Goal: Task Accomplishment & Management: Manage account settings

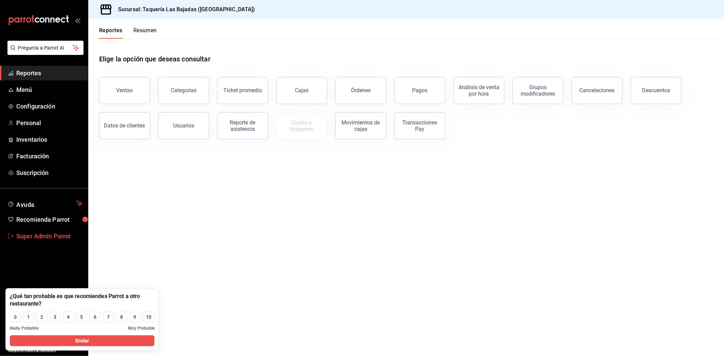
click at [19, 239] on span "Super Admin Parrot" at bounding box center [49, 236] width 66 height 9
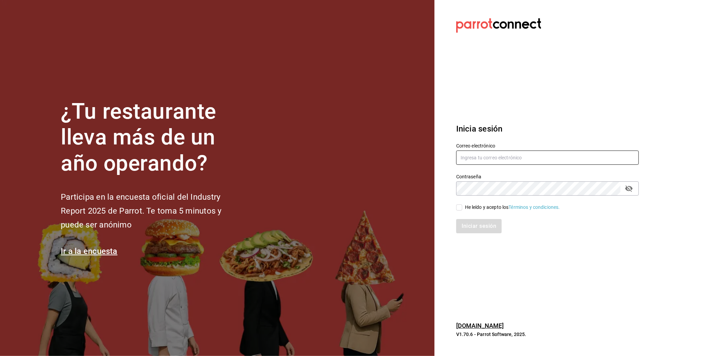
click at [487, 161] on input "text" at bounding box center [547, 158] width 183 height 14
paste input "poga@cdmx.com"
type input "poga@cdmx.com"
click at [459, 207] on input "He leído y acepto los Términos y condiciones." at bounding box center [459, 208] width 6 height 6
checkbox input "true"
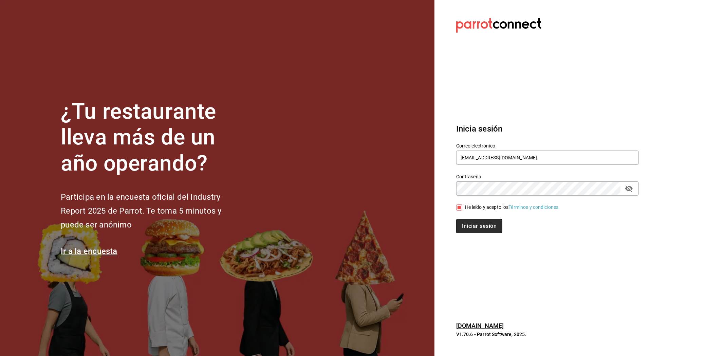
click at [461, 222] on button "Iniciar sesión" at bounding box center [479, 226] width 46 height 14
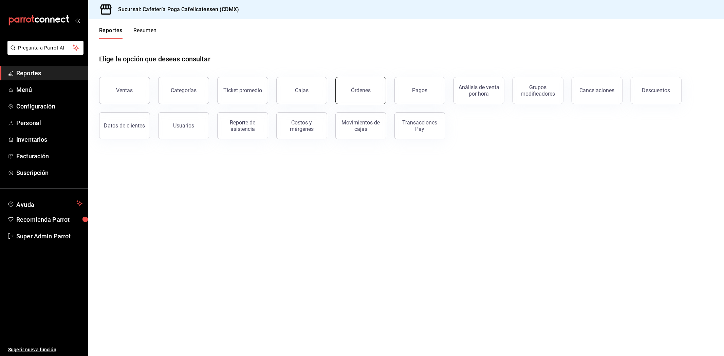
click at [341, 88] on button "Órdenes" at bounding box center [360, 90] width 51 height 27
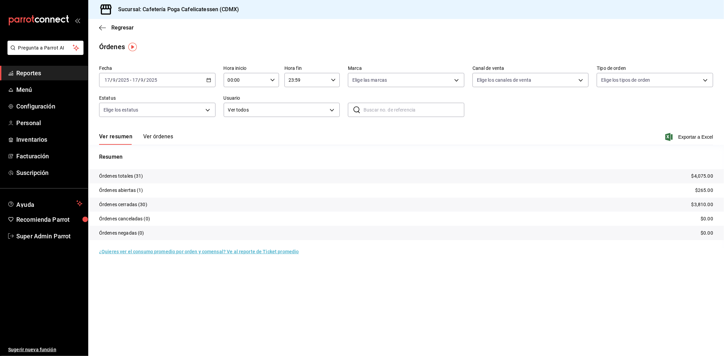
click at [151, 137] on button "Ver órdenes" at bounding box center [158, 139] width 30 height 12
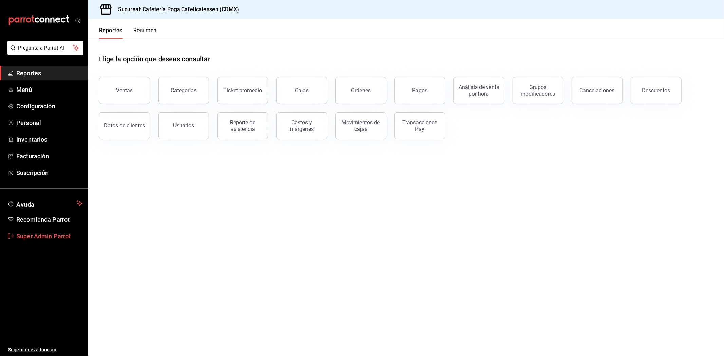
click at [43, 234] on span "Super Admin Parrot" at bounding box center [49, 236] width 66 height 9
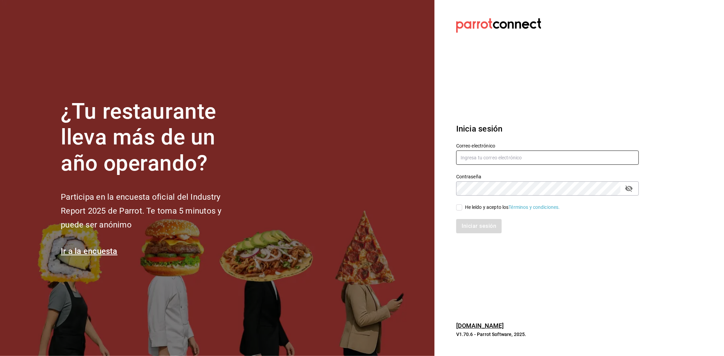
click at [530, 161] on input "text" at bounding box center [547, 158] width 183 height 14
paste input "elnidodelasninfas@chapultepec.com"
type input "elnidodelasninfas@chapultepec.com"
click at [456, 206] on input "He leído y acepto los Términos y condiciones." at bounding box center [459, 208] width 6 height 6
checkbox input "true"
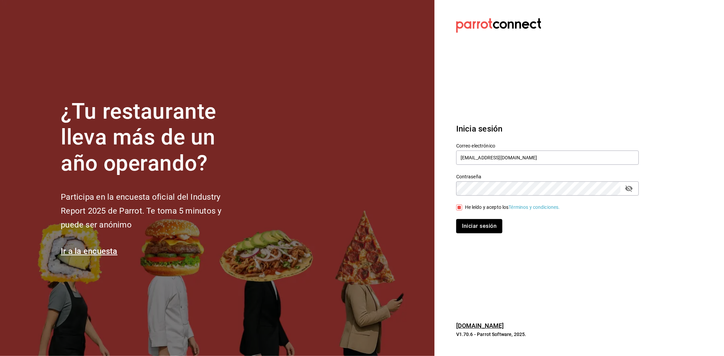
click at [465, 221] on button "Iniciar sesión" at bounding box center [479, 226] width 46 height 14
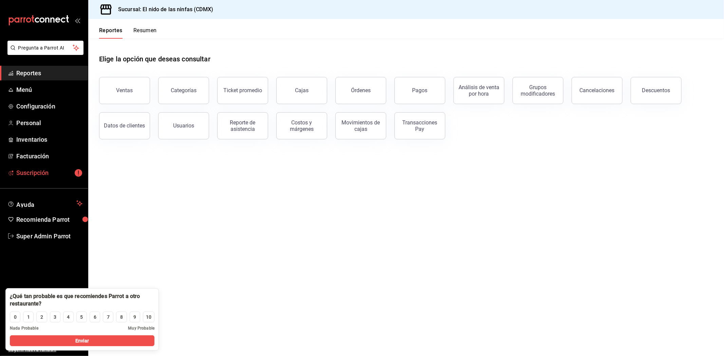
click at [45, 176] on span "Suscripción" at bounding box center [49, 172] width 66 height 9
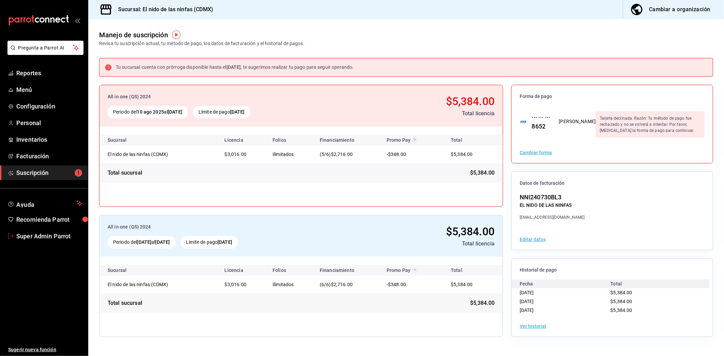
click at [39, 233] on span "Super Admin Parrot" at bounding box center [49, 236] width 66 height 9
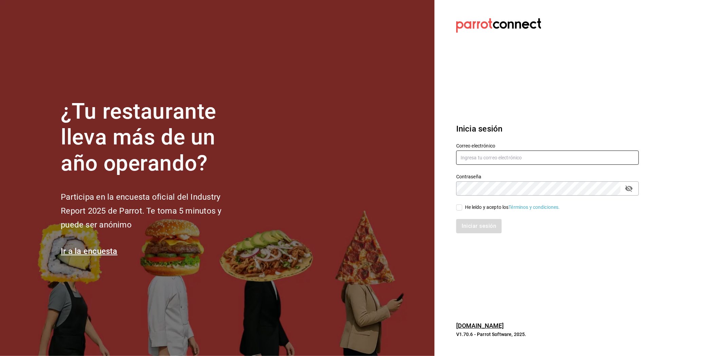
click at [505, 156] on input "text" at bounding box center [547, 158] width 183 height 14
type input "saladedesquite@coacalco.com"
click at [461, 208] on input "He leído y acepto los Términos y condiciones." at bounding box center [459, 208] width 6 height 6
checkbox input "true"
click at [464, 226] on button "Iniciar sesión" at bounding box center [479, 226] width 46 height 14
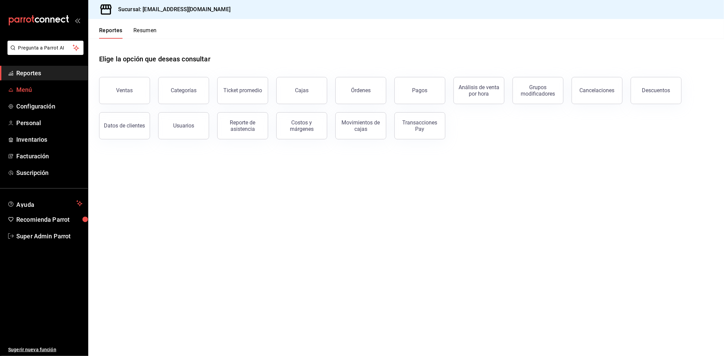
click at [38, 86] on span "Menú" at bounding box center [49, 89] width 66 height 9
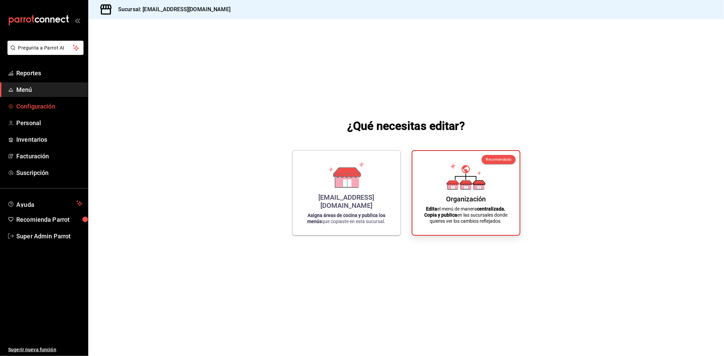
click at [39, 104] on span "Configuración" at bounding box center [49, 106] width 66 height 9
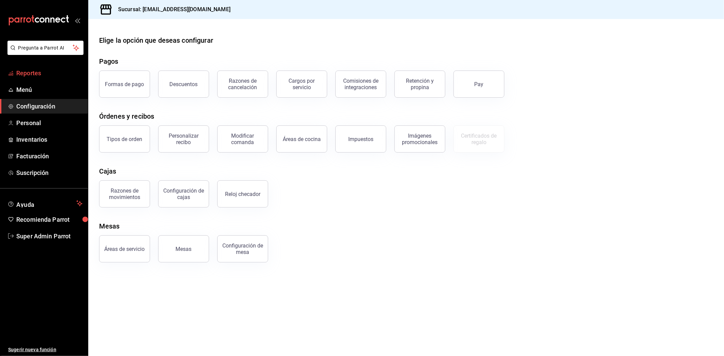
click at [36, 76] on span "Reportes" at bounding box center [49, 73] width 66 height 9
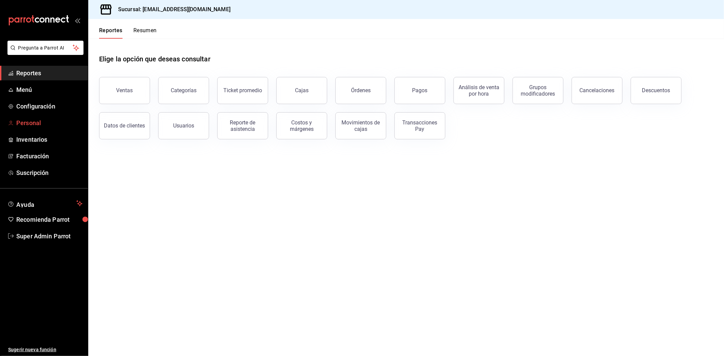
click at [32, 116] on link "Personal" at bounding box center [44, 123] width 88 height 15
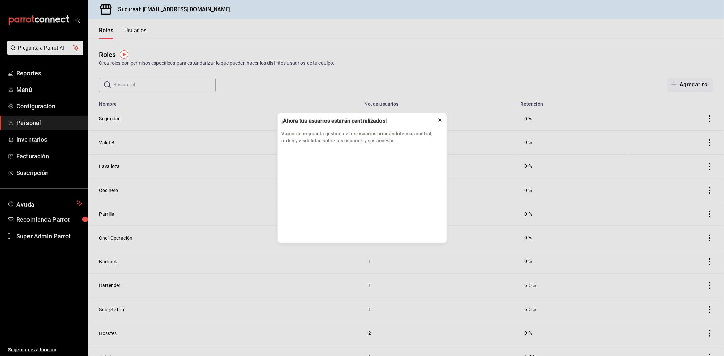
click at [439, 120] on icon at bounding box center [439, 120] width 3 height 3
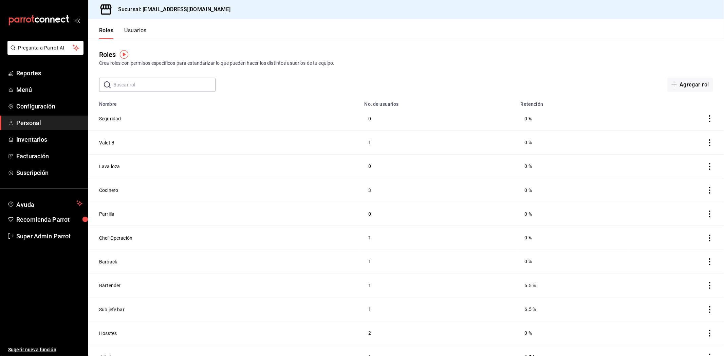
click at [131, 26] on div "Roles Usuarios" at bounding box center [117, 29] width 58 height 20
click at [131, 29] on button "Usuarios" at bounding box center [135, 33] width 22 height 12
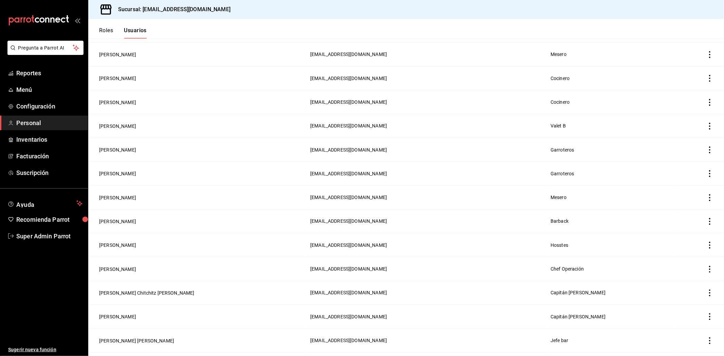
scroll to position [230, 0]
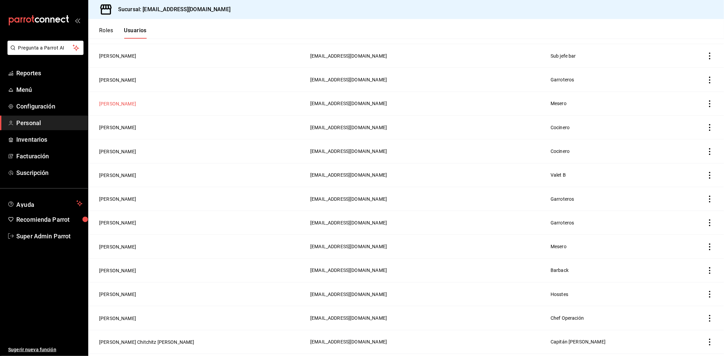
click at [128, 100] on button "JOSE LUIS SANCHEZ" at bounding box center [117, 103] width 37 height 7
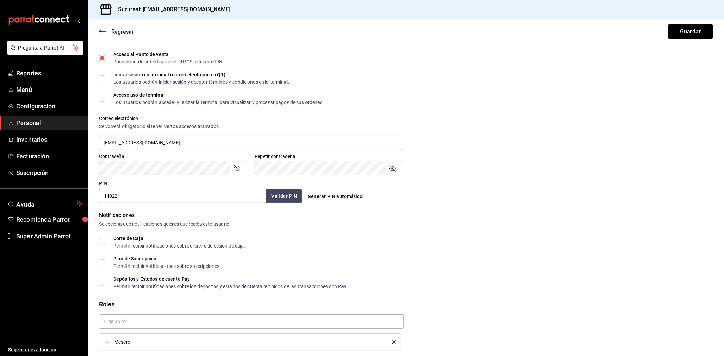
scroll to position [208, 0]
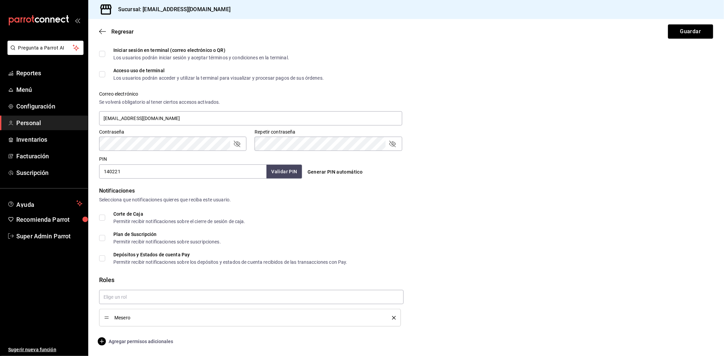
click at [154, 341] on span "Agregar permisos adicionales" at bounding box center [136, 342] width 74 height 8
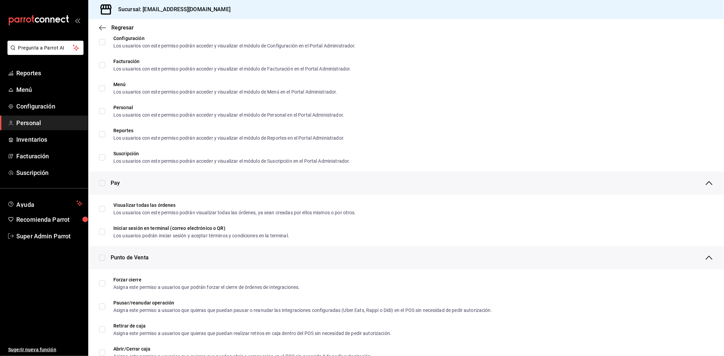
scroll to position [276, 0]
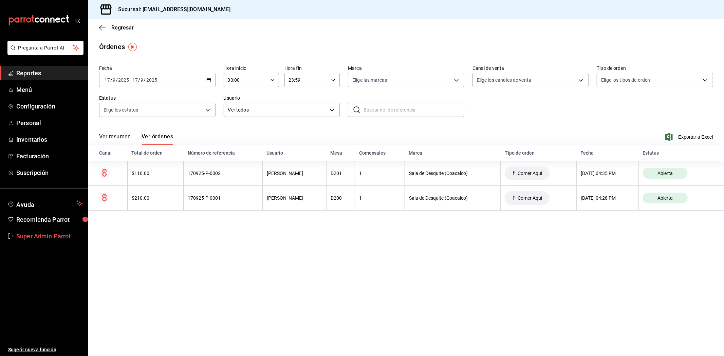
click at [29, 242] on link "Super Admin Parrot" at bounding box center [44, 236] width 88 height 15
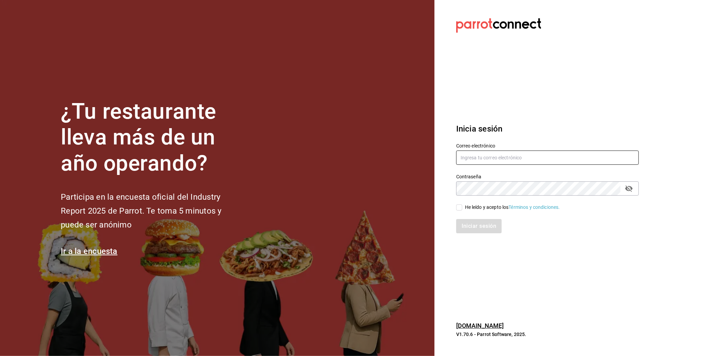
click at [483, 162] on input "text" at bounding box center [547, 158] width 183 height 14
paste input "[EMAIL_ADDRESS][DOMAIN_NAME]"
type input "restauranteapapacho@bona.com"
click at [460, 208] on input "He leído y acepto los Términos y condiciones." at bounding box center [459, 208] width 6 height 6
checkbox input "true"
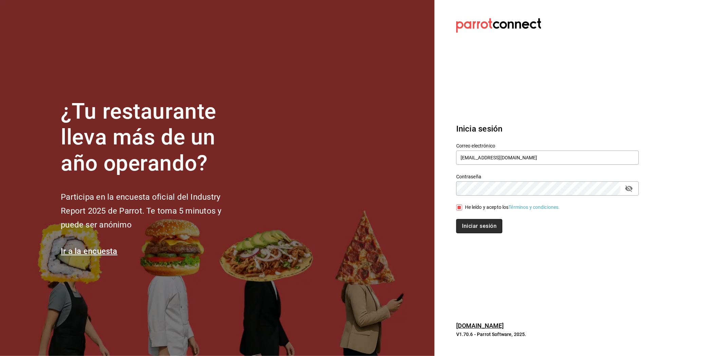
click at [467, 226] on button "Iniciar sesión" at bounding box center [479, 226] width 46 height 14
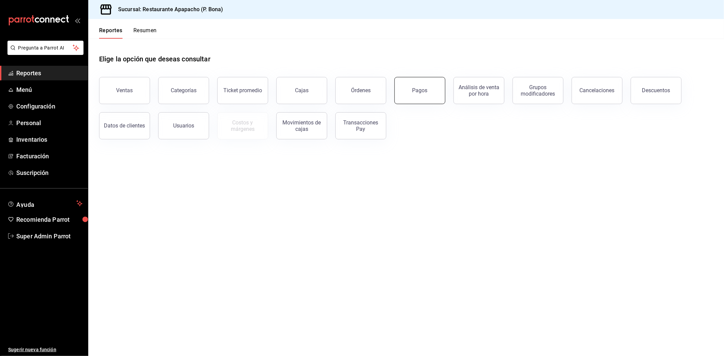
click at [426, 93] on div "Pagos" at bounding box center [419, 90] width 15 height 6
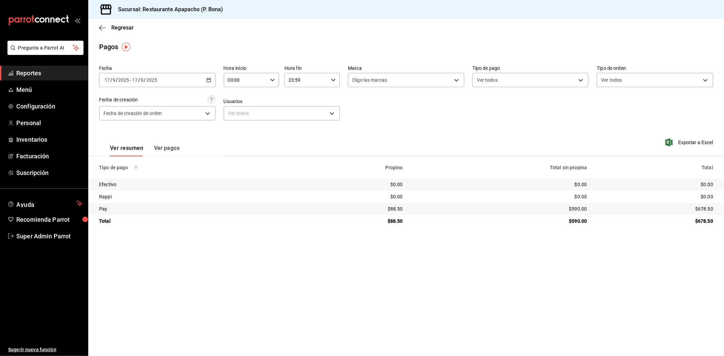
click at [170, 145] on button "Ver pagos" at bounding box center [166, 151] width 25 height 12
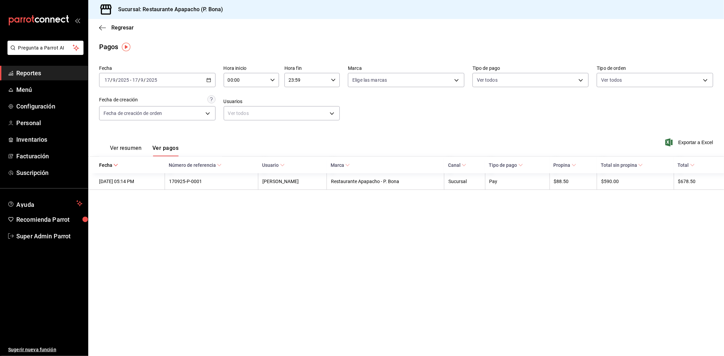
click at [692, 263] on main "Regresar Pagos Fecha [DATE] [DATE] - [DATE] [DATE] Hora inicio 00:00 Hora inici…" at bounding box center [406, 187] width 636 height 337
click at [185, 241] on main "Regresar Pagos Fecha [DATE] [DATE] - [DATE] [DATE] Hora inicio 00:00 Hora inici…" at bounding box center [406, 187] width 636 height 337
